Goal: Information Seeking & Learning: Find specific fact

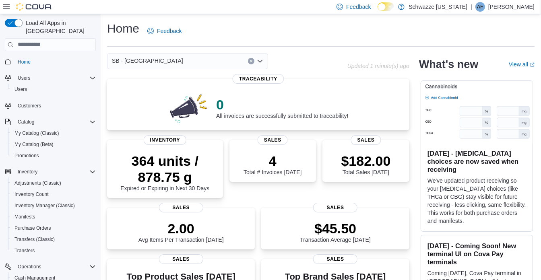
click at [157, 65] on div "SB - [GEOGRAPHIC_DATA]" at bounding box center [187, 61] width 161 height 16
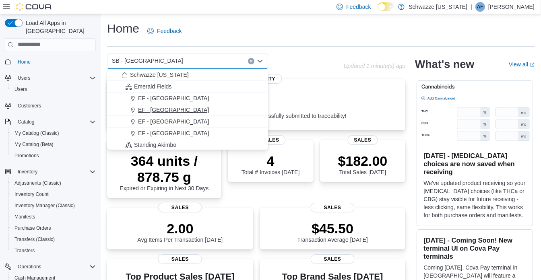
scroll to position [36, 0]
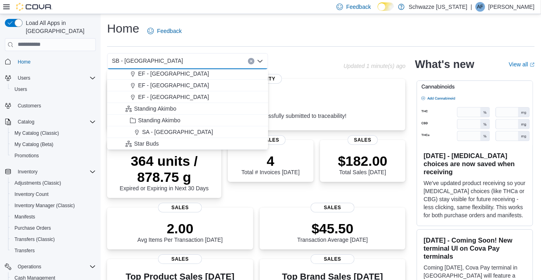
click at [171, 105] on span "Standing Akimbo" at bounding box center [155, 109] width 42 height 8
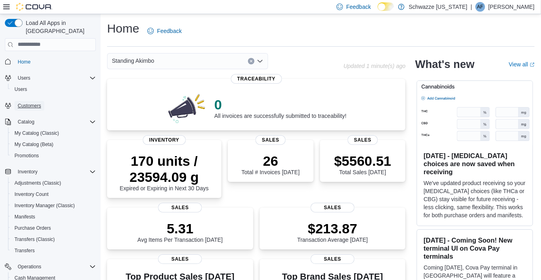
click at [43, 101] on link "Customers" at bounding box center [29, 106] width 30 height 10
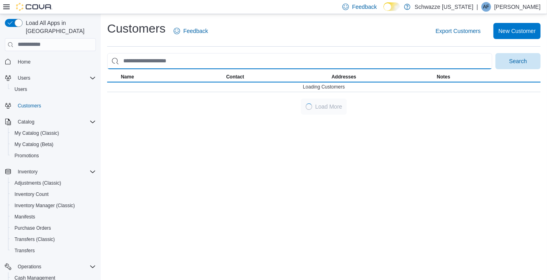
click at [166, 62] on input "search" at bounding box center [299, 61] width 385 height 16
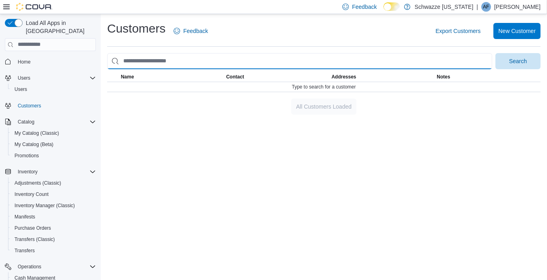
type input "**********"
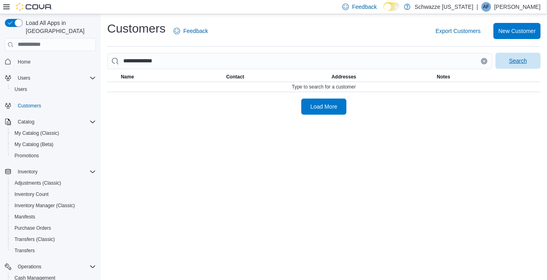
click at [506, 65] on span "Search" at bounding box center [517, 61] width 35 height 16
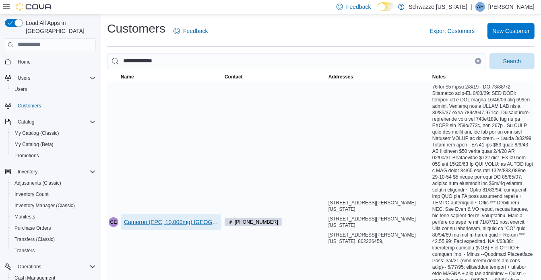
click at [151, 221] on span "Cameron (EPC, 10,000mg) France" at bounding box center [171, 222] width 94 height 8
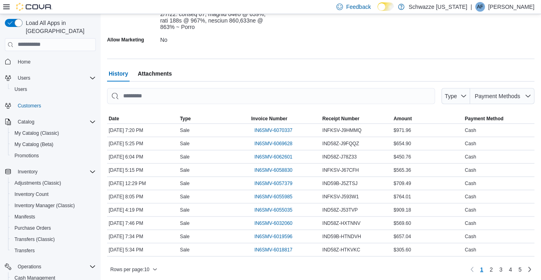
click at [157, 80] on span "Attachments" at bounding box center [155, 74] width 34 height 16
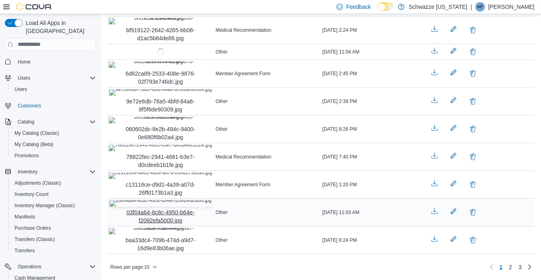
scroll to position [1001, 0]
click at [513, 270] on link "2" at bounding box center [511, 267] width 10 height 13
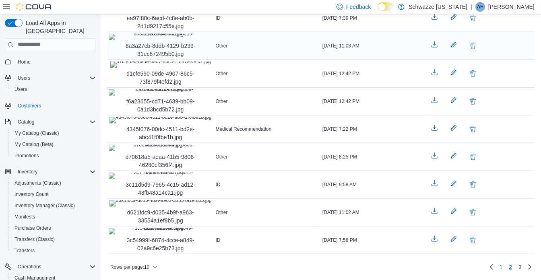
scroll to position [682, 0]
click at [159, 40] on img "8a3a27cb-8ddb-4129-b239-31ec872495b0.jpg" at bounding box center [161, 37] width 104 height 6
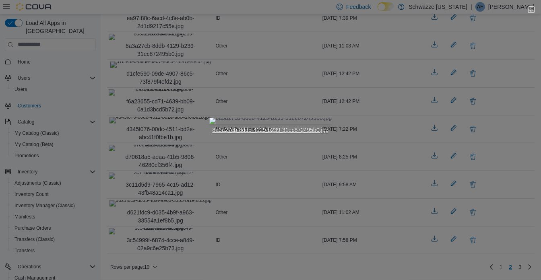
click at [246, 124] on img "8a3a27cb-8ddb-4129-b239-31ec872495b0.jpg" at bounding box center [270, 121] width 123 height 6
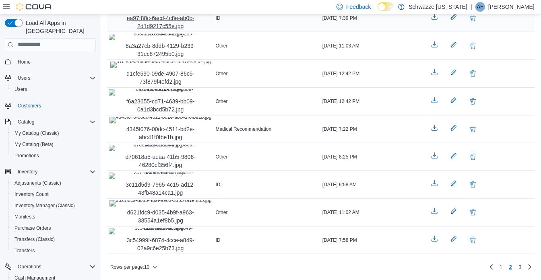
click at [160, 12] on img "ea97f88c-6acd-4c8e-ab0b-2d1d9217c55e.jpg" at bounding box center [161, 9] width 104 height 6
click at [165, 68] on img "d1cfe590-09de-4907-86c5-73f879f4efd2.jpg" at bounding box center [160, 65] width 101 height 6
click at [168, 124] on img "4345f076-00dc-4511-bd2e-abc41f0fbe1b.jpg" at bounding box center [161, 120] width 102 height 6
